Goal: Information Seeking & Learning: Learn about a topic

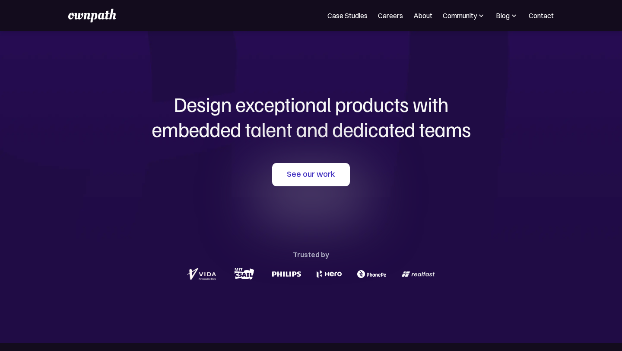
scroll to position [14, 0]
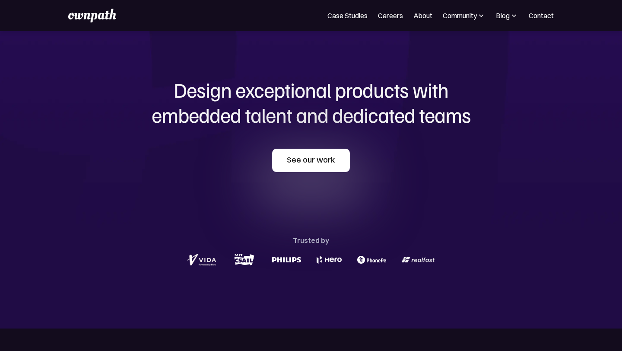
click at [305, 164] on link "See our work" at bounding box center [311, 160] width 78 height 23
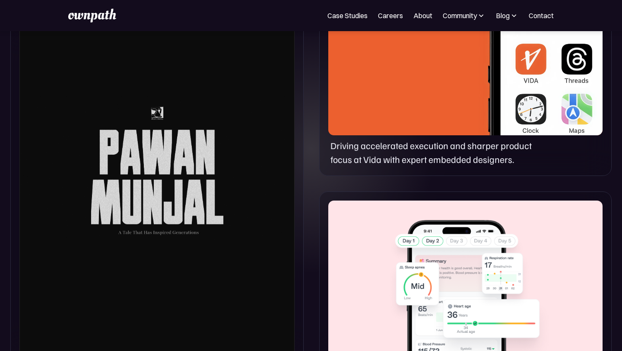
scroll to position [501, 0]
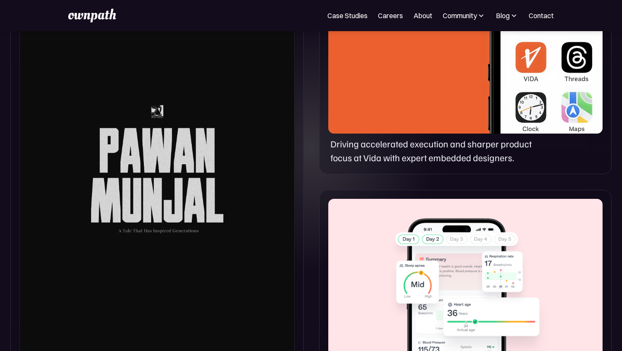
click at [167, 163] on div at bounding box center [156, 166] width 275 height 389
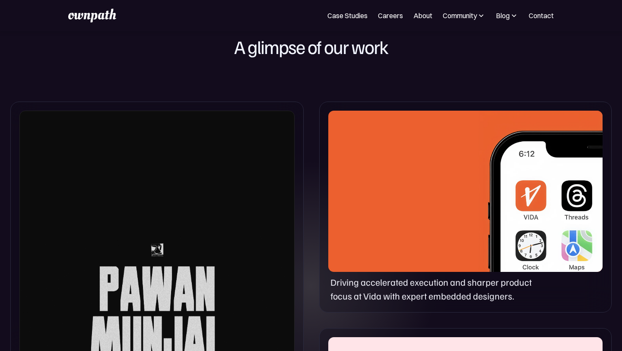
scroll to position [361, 0]
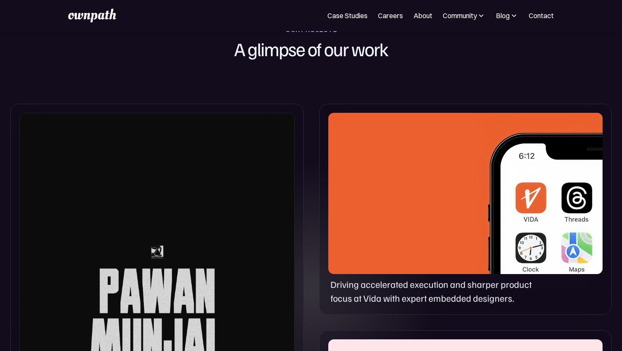
click at [376, 276] on div "Driving accelerated execution and sharper product focus at Vida with expert emb…" at bounding box center [465, 209] width 293 height 211
click at [414, 228] on div at bounding box center [465, 193] width 274 height 161
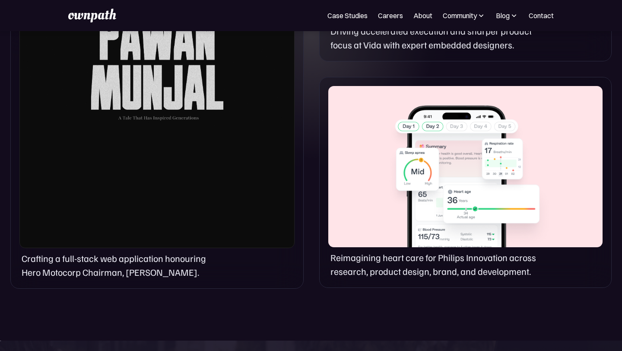
scroll to position [619, 0]
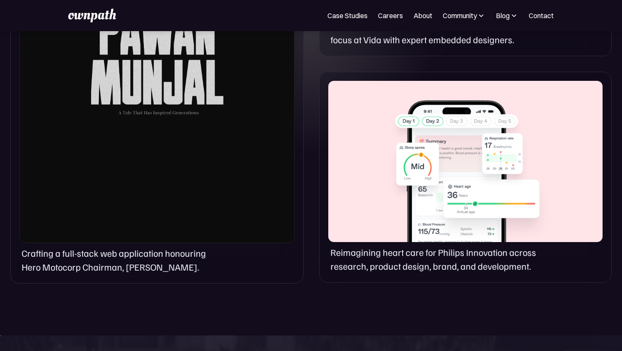
click at [437, 257] on p "Reimagining heart care for Philips Innovation across research, product design, …" at bounding box center [437, 259] width 213 height 28
click at [450, 222] on div at bounding box center [465, 161] width 274 height 161
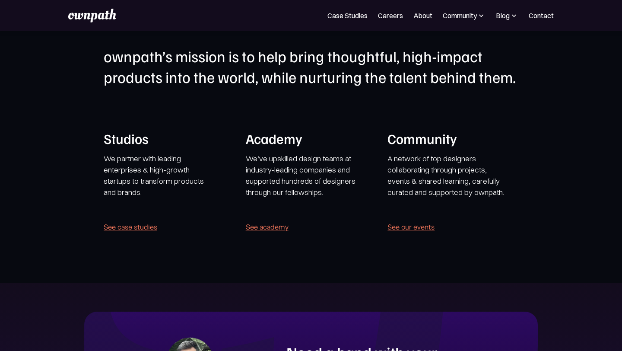
scroll to position [1671, 0]
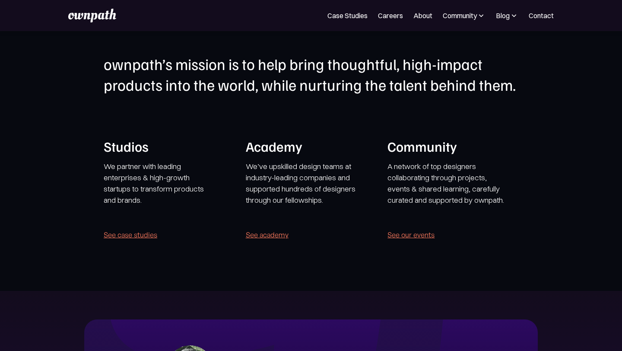
click at [148, 235] on link "See case studies" at bounding box center [131, 235] width 54 height 12
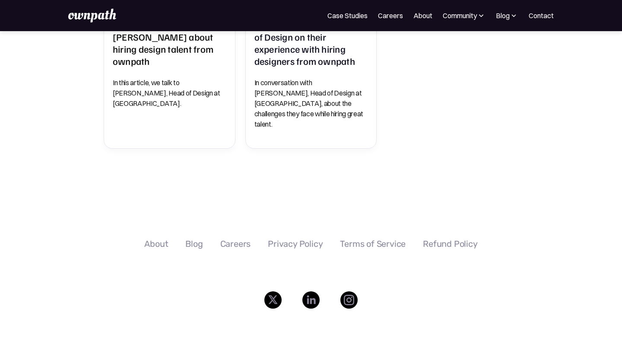
scroll to position [591, 0]
